Goal: Task Accomplishment & Management: Manage account settings

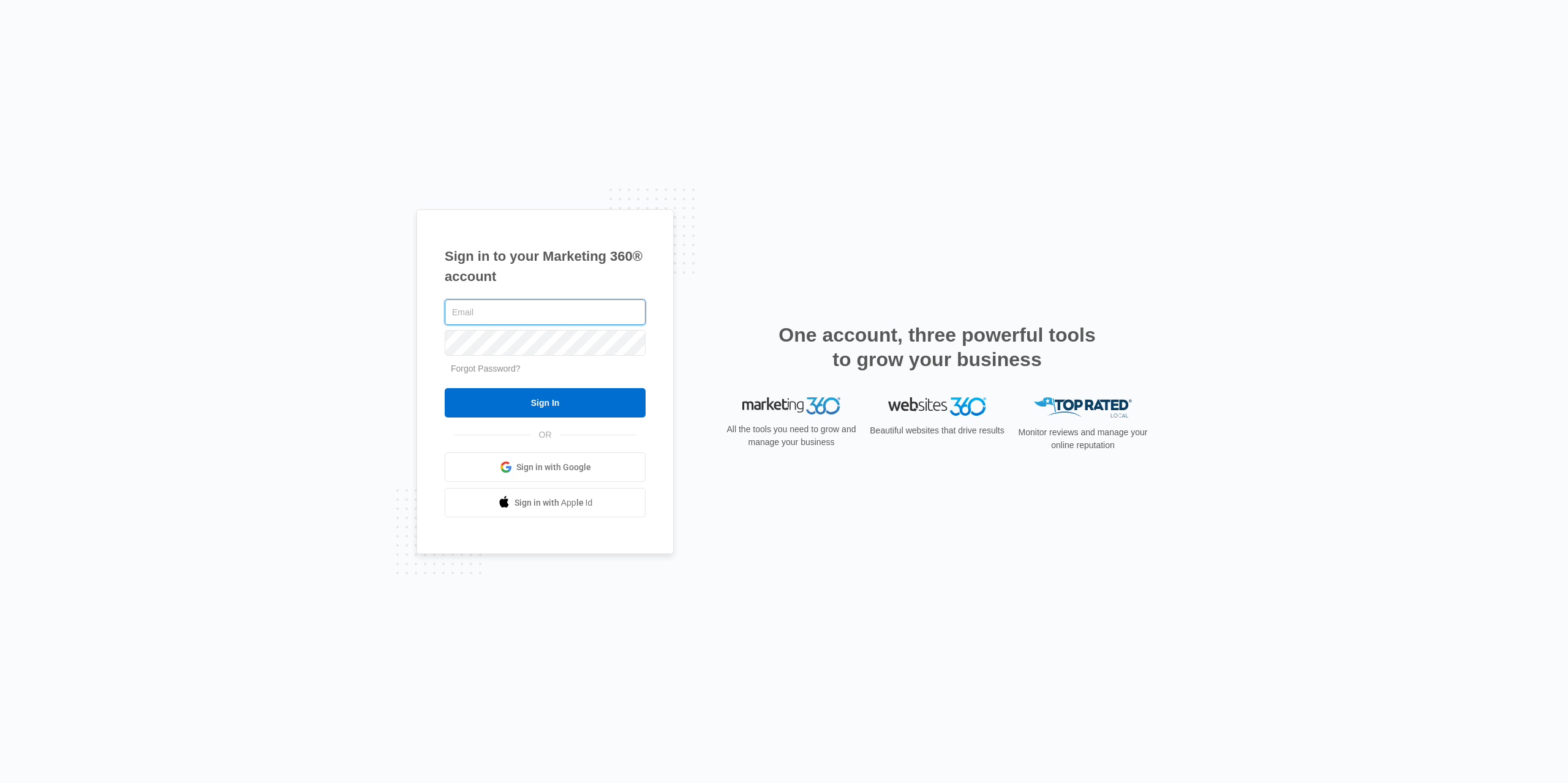
click at [527, 307] on input "text" at bounding box center [545, 312] width 201 height 25
type input "[PERSON_NAME][EMAIL_ADDRESS][DOMAIN_NAME]"
click at [563, 410] on input "Sign In" at bounding box center [545, 403] width 201 height 30
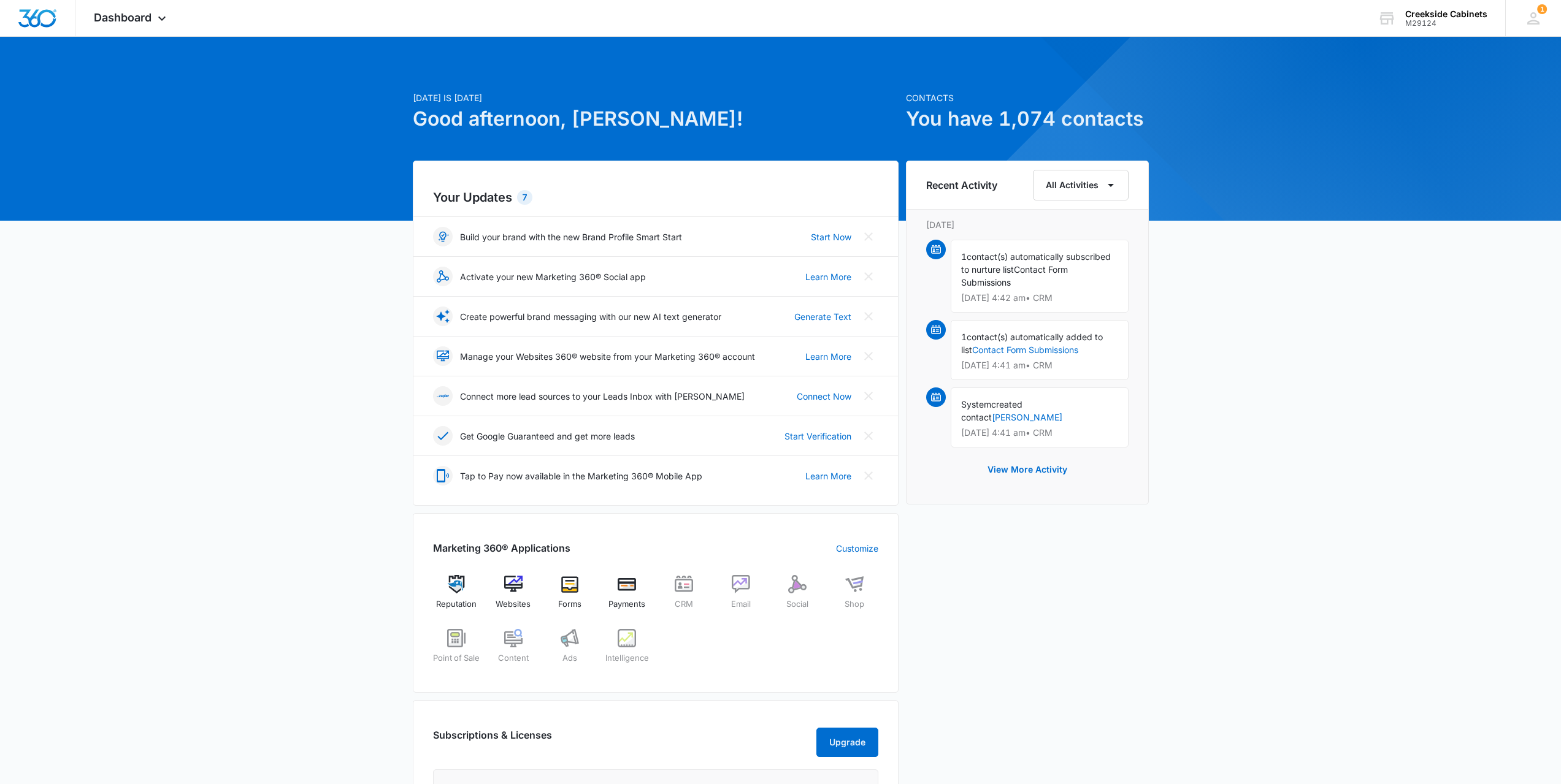
click at [1043, 276] on div "1 contact(s) automatically subscribed to nurture list Contact Form Submissions …" at bounding box center [1039, 276] width 178 height 73
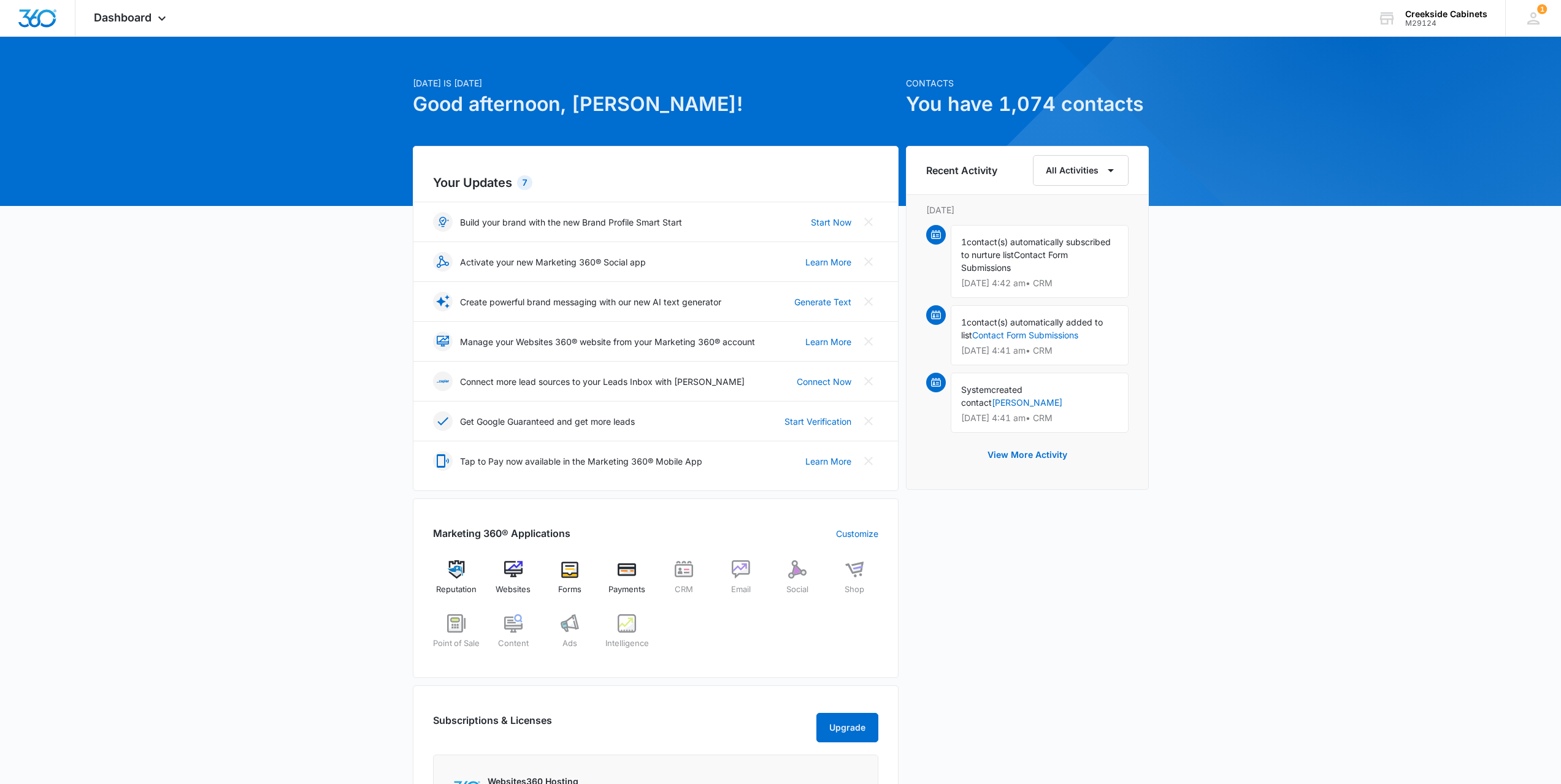
scroll to position [12, 0]
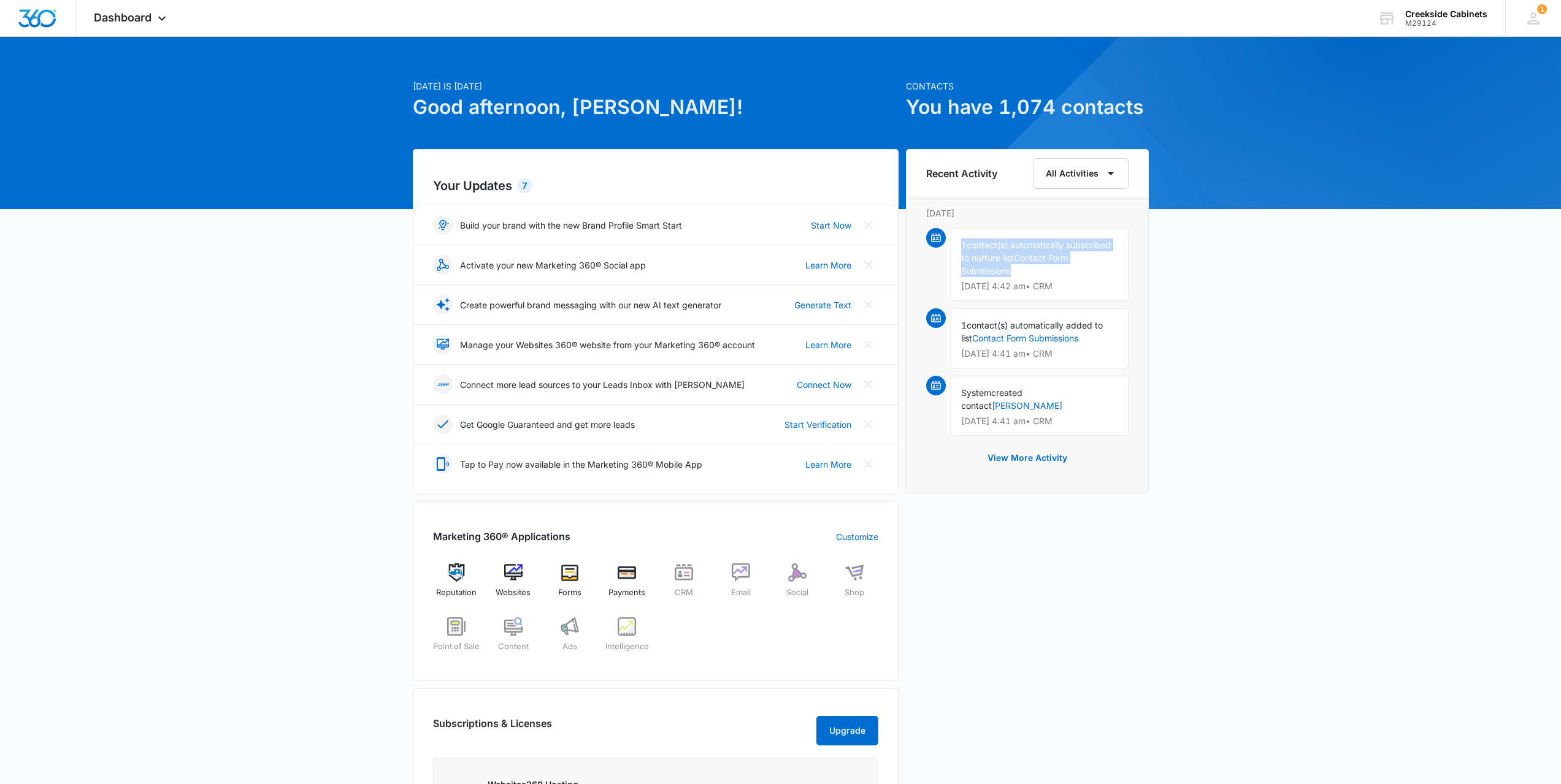
drag, startPoint x: 1017, startPoint y: 270, endPoint x: 973, endPoint y: 245, distance: 50.6
click at [955, 243] on div "1 contact(s) automatically subscribed to nurture list Contact Form Submissions …" at bounding box center [1039, 264] width 178 height 73
copy div "1 contact(s) automatically subscribed to nurture list Contact Form Submissions"
click at [1146, 325] on div "Recent Activity All Activities Thursday, September 11th 1 contact(s) automatica…" at bounding box center [1027, 321] width 243 height 344
click at [1063, 401] on link "[PERSON_NAME]" at bounding box center [1027, 406] width 71 height 11
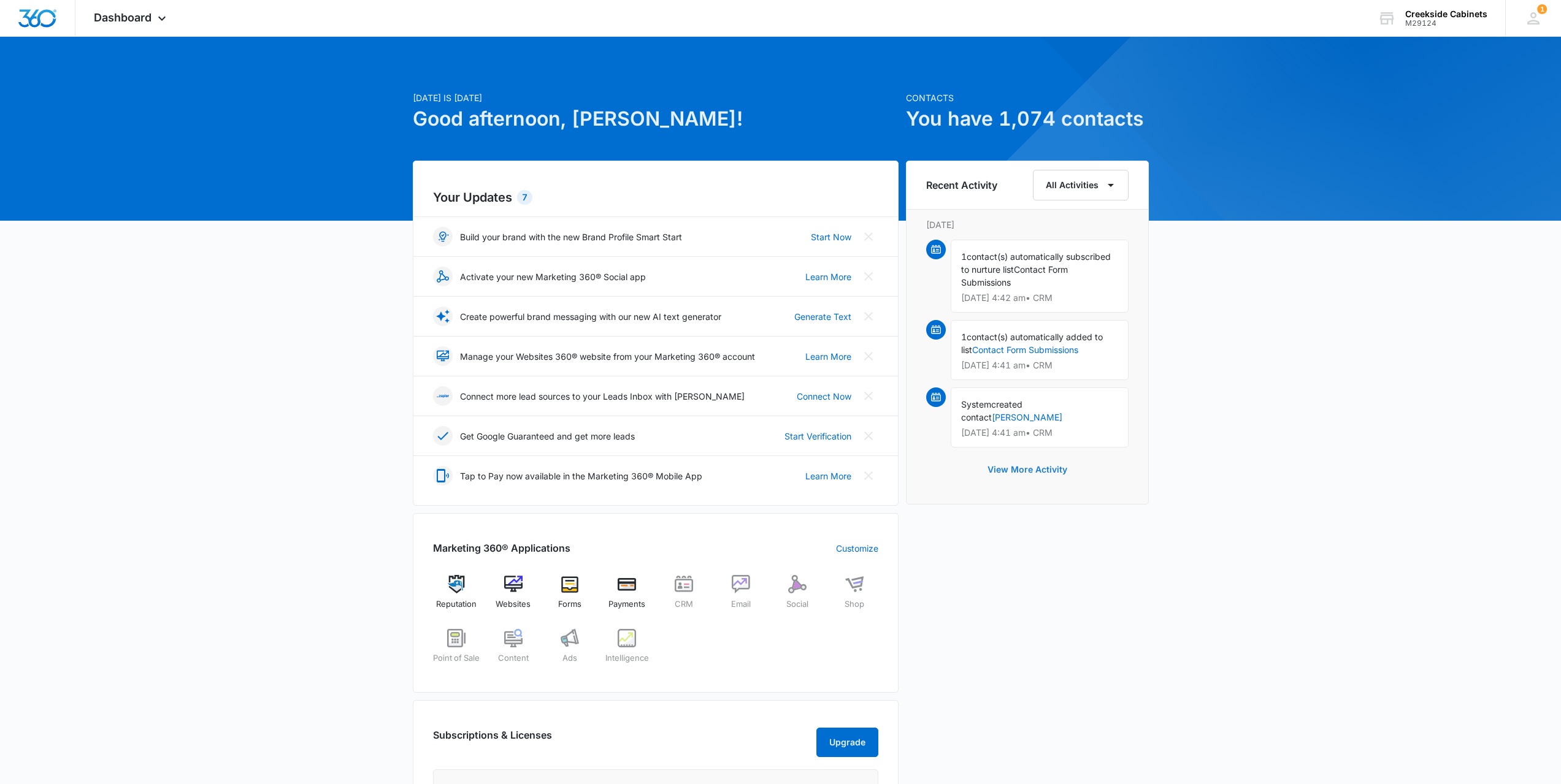
click at [1055, 457] on button "View More Activity" at bounding box center [1026, 469] width 104 height 30
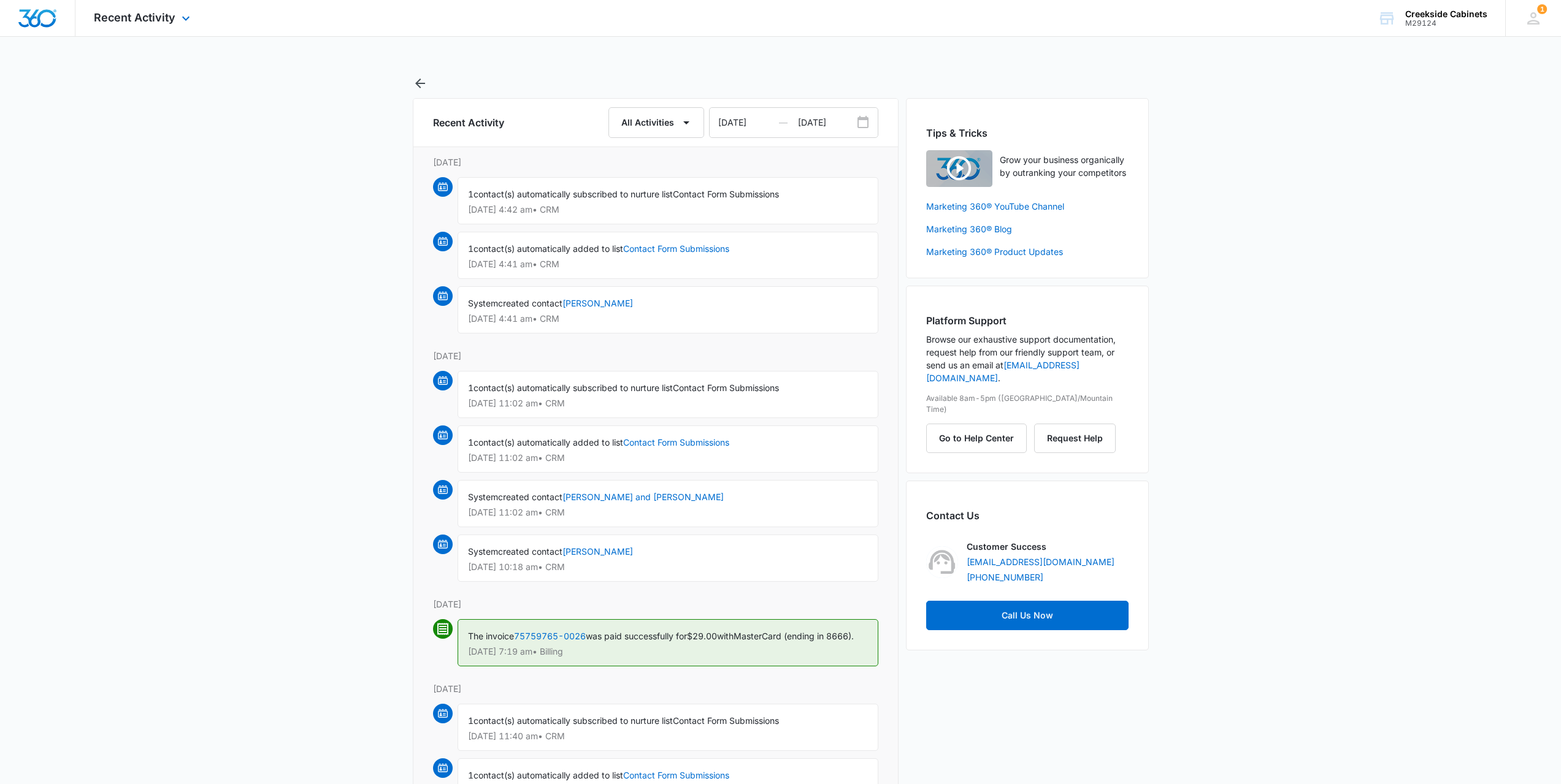
click at [61, 16] on div at bounding box center [37, 18] width 75 height 36
click at [52, 14] on img "Dashboard" at bounding box center [37, 18] width 39 height 18
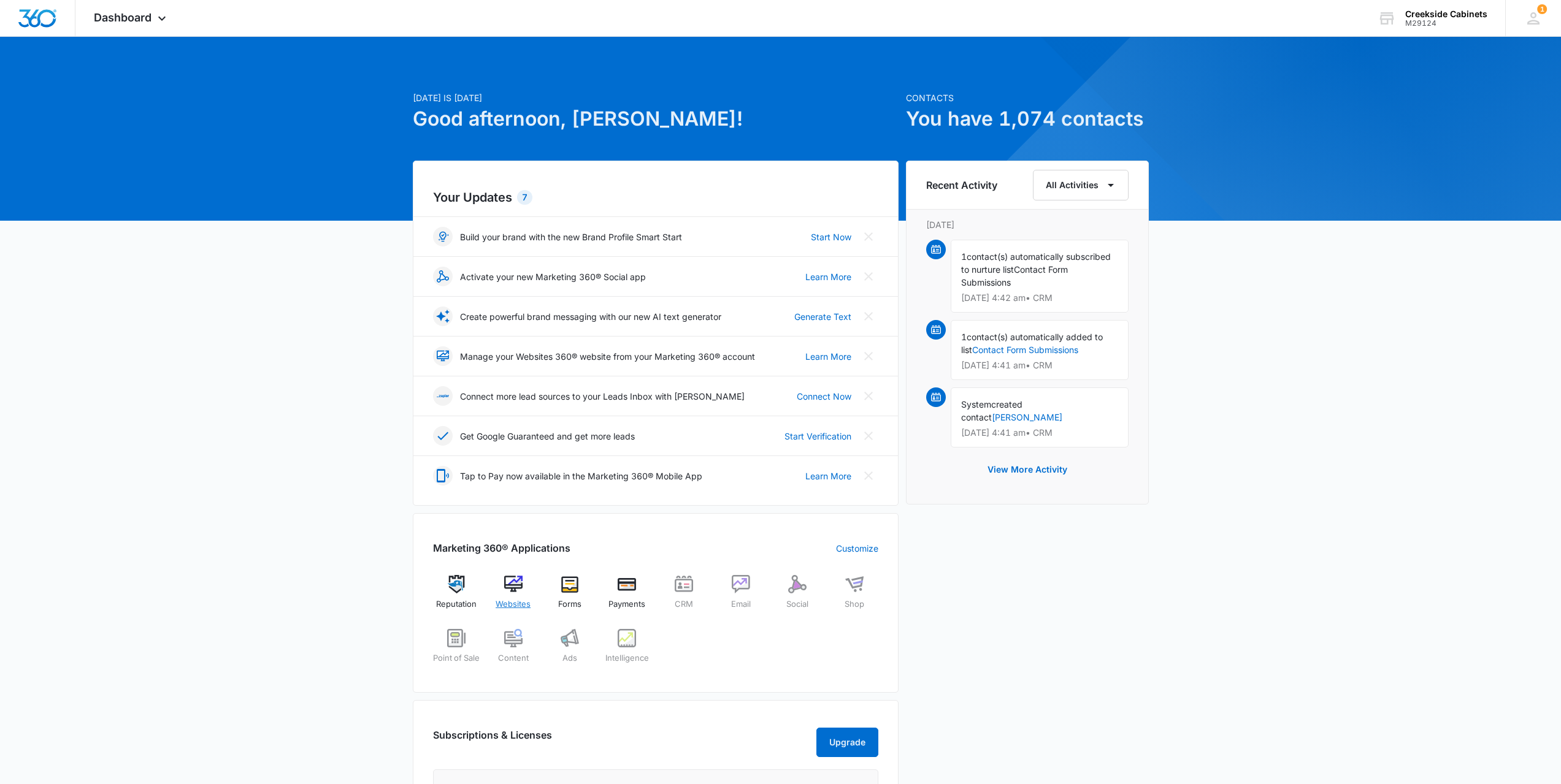
click at [520, 590] on img at bounding box center [514, 584] width 18 height 18
